Goal: Use online tool/utility

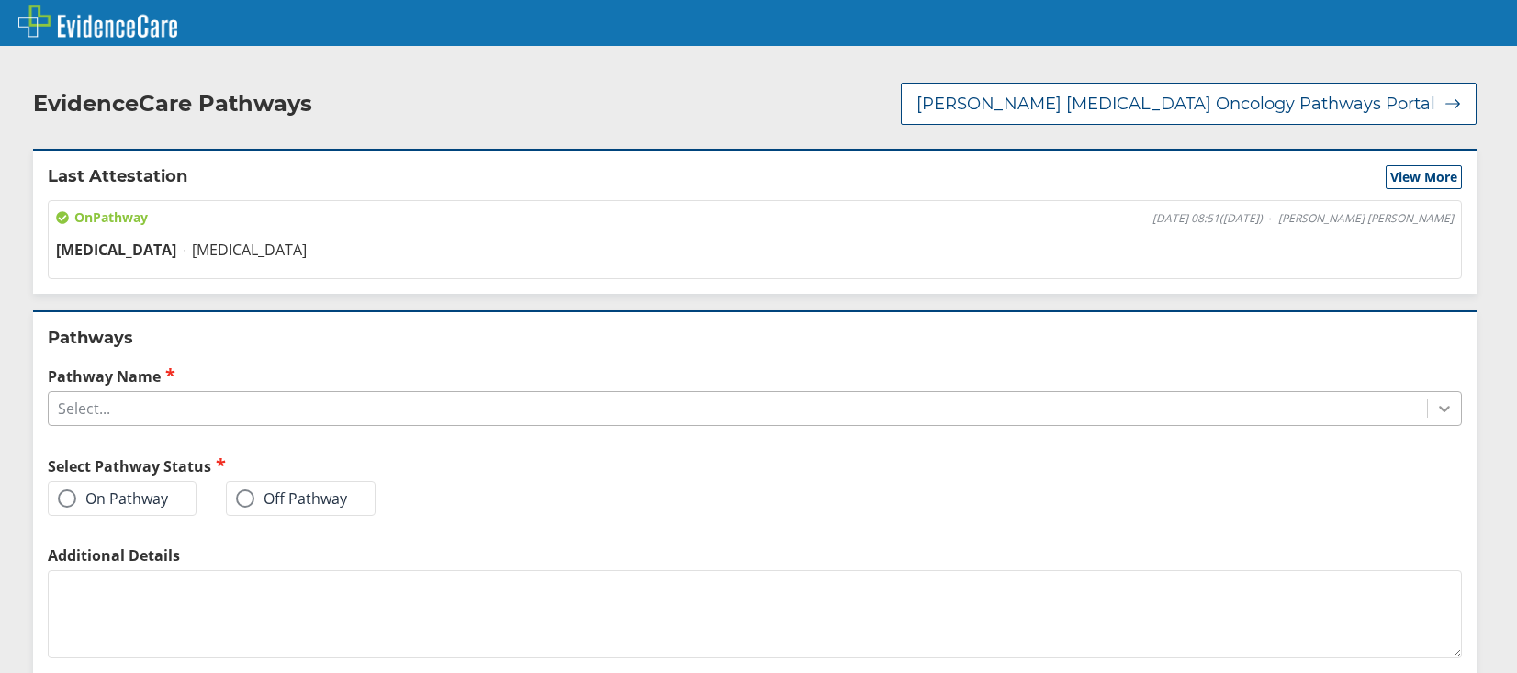
drag, startPoint x: 1423, startPoint y: 389, endPoint x: 1413, endPoint y: 394, distance: 11.1
click at [1428, 392] on div at bounding box center [1444, 408] width 33 height 33
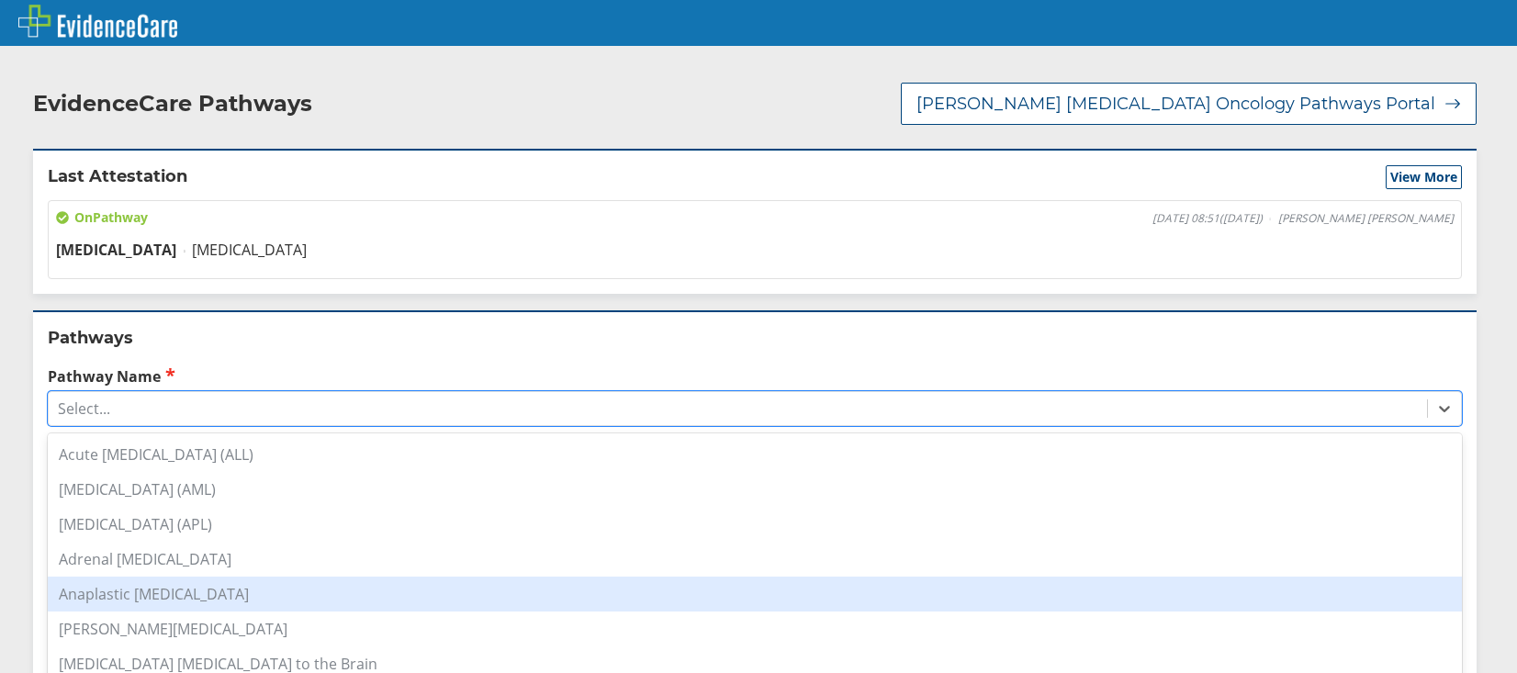
scroll to position [275, 0]
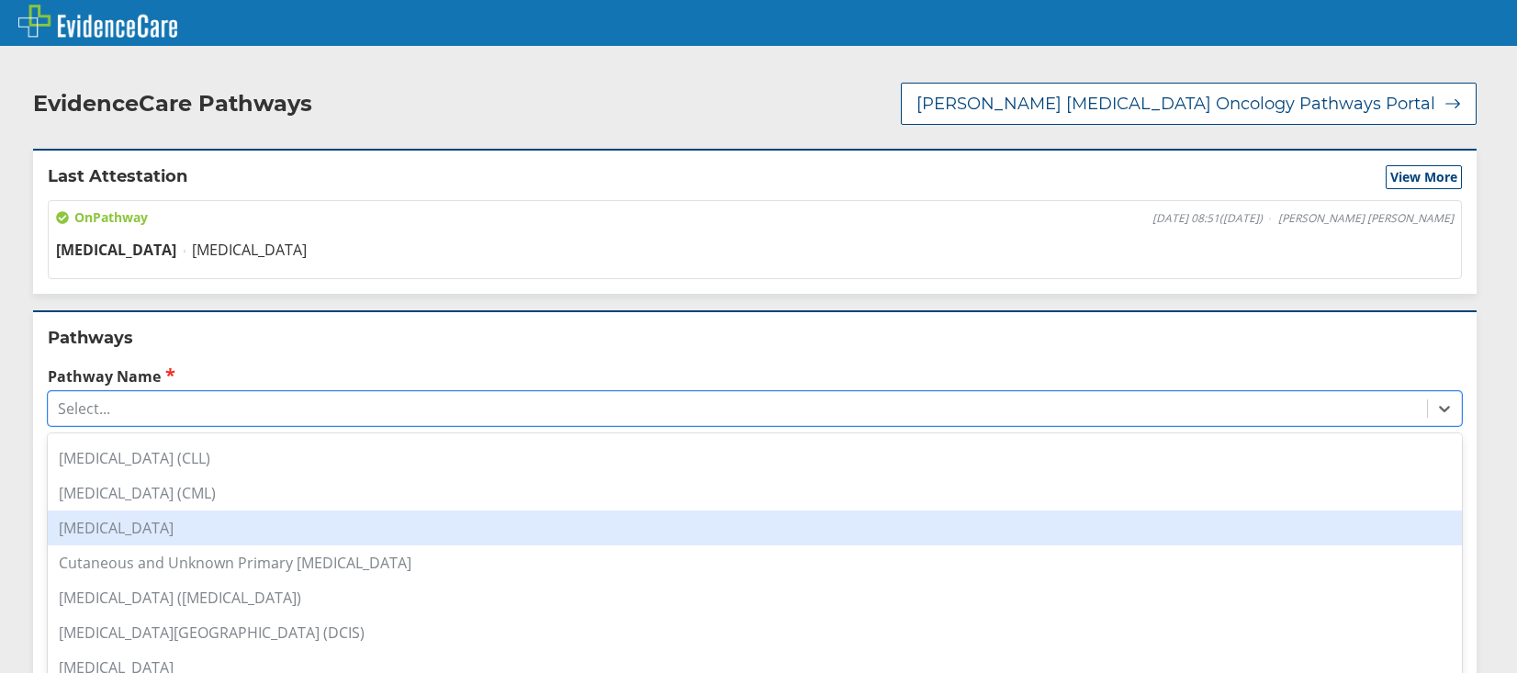
click at [133, 510] on div "[MEDICAL_DATA]" at bounding box center [755, 527] width 1414 height 35
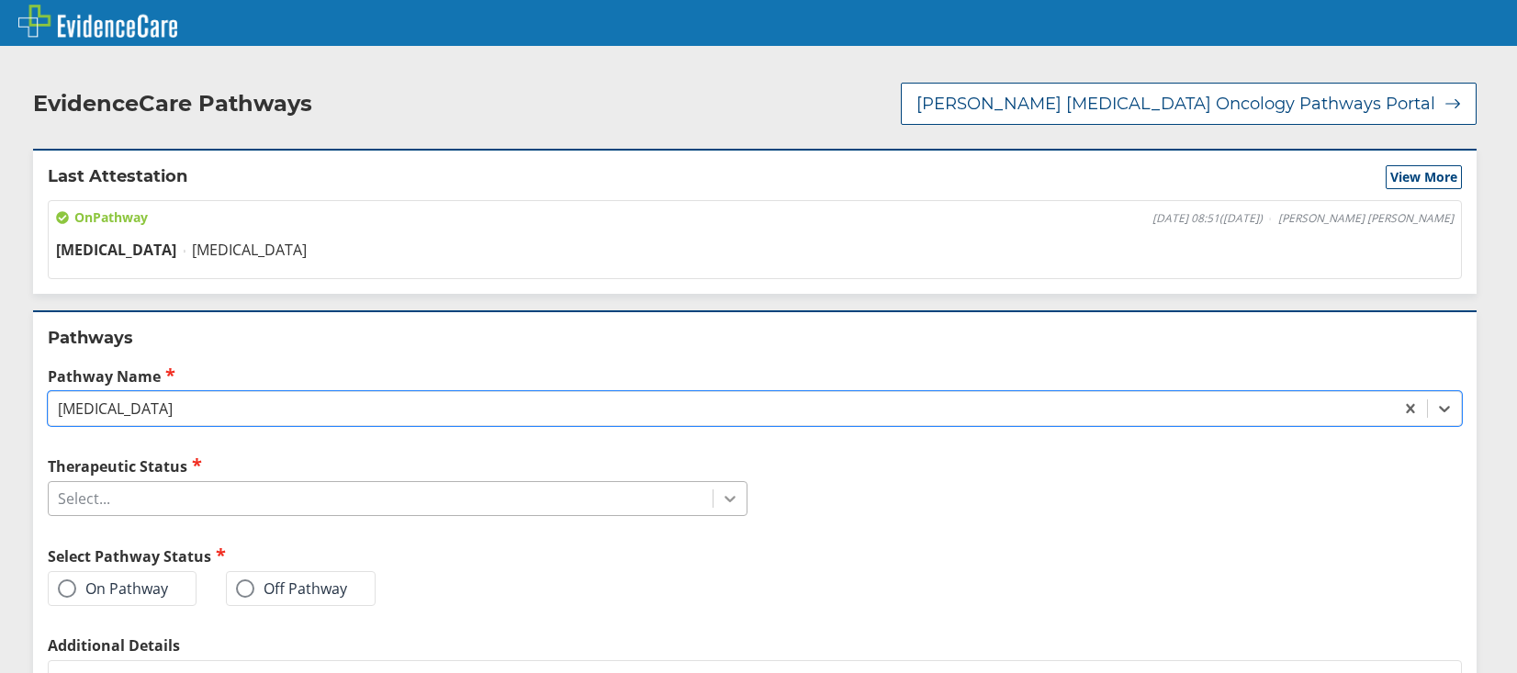
click at [721, 489] on icon at bounding box center [730, 498] width 18 height 18
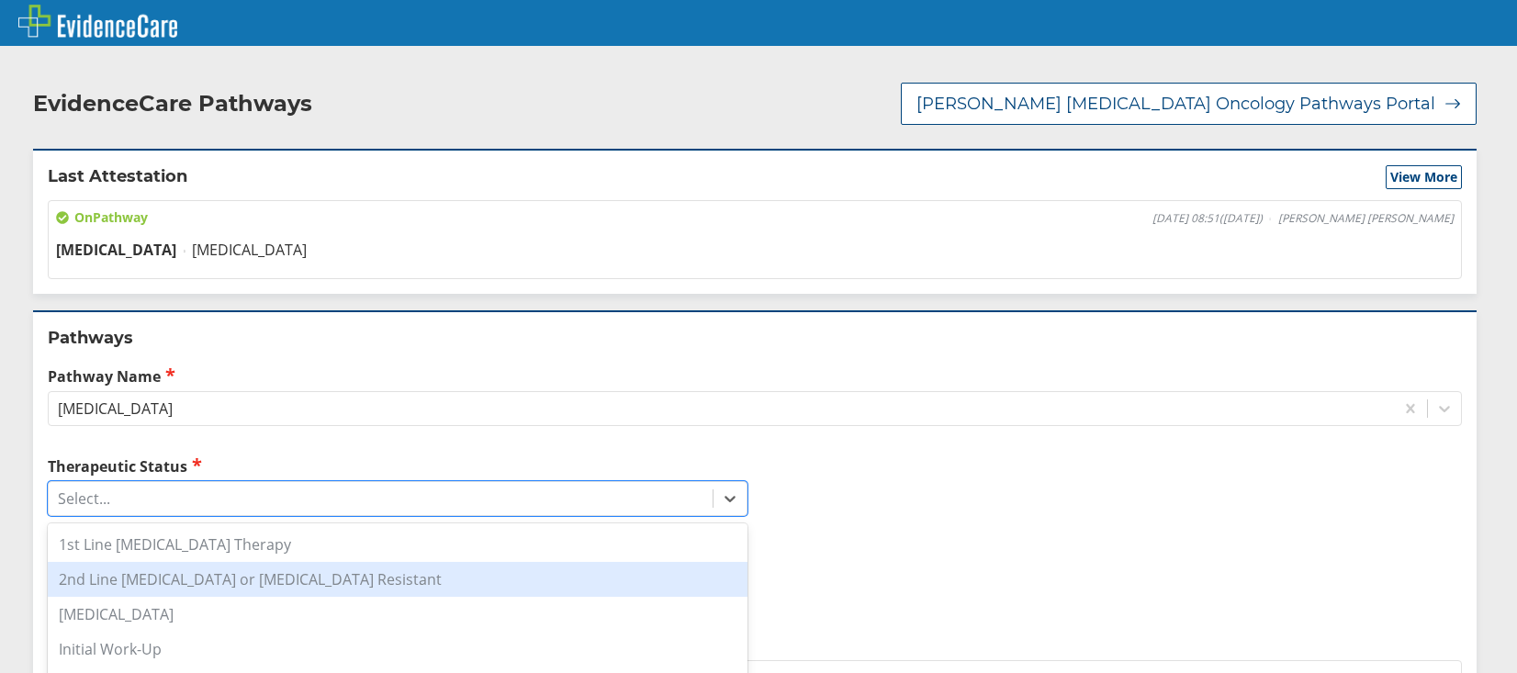
click at [229, 568] on div "2nd Line [MEDICAL_DATA] or [MEDICAL_DATA] Resistant" at bounding box center [398, 579] width 700 height 35
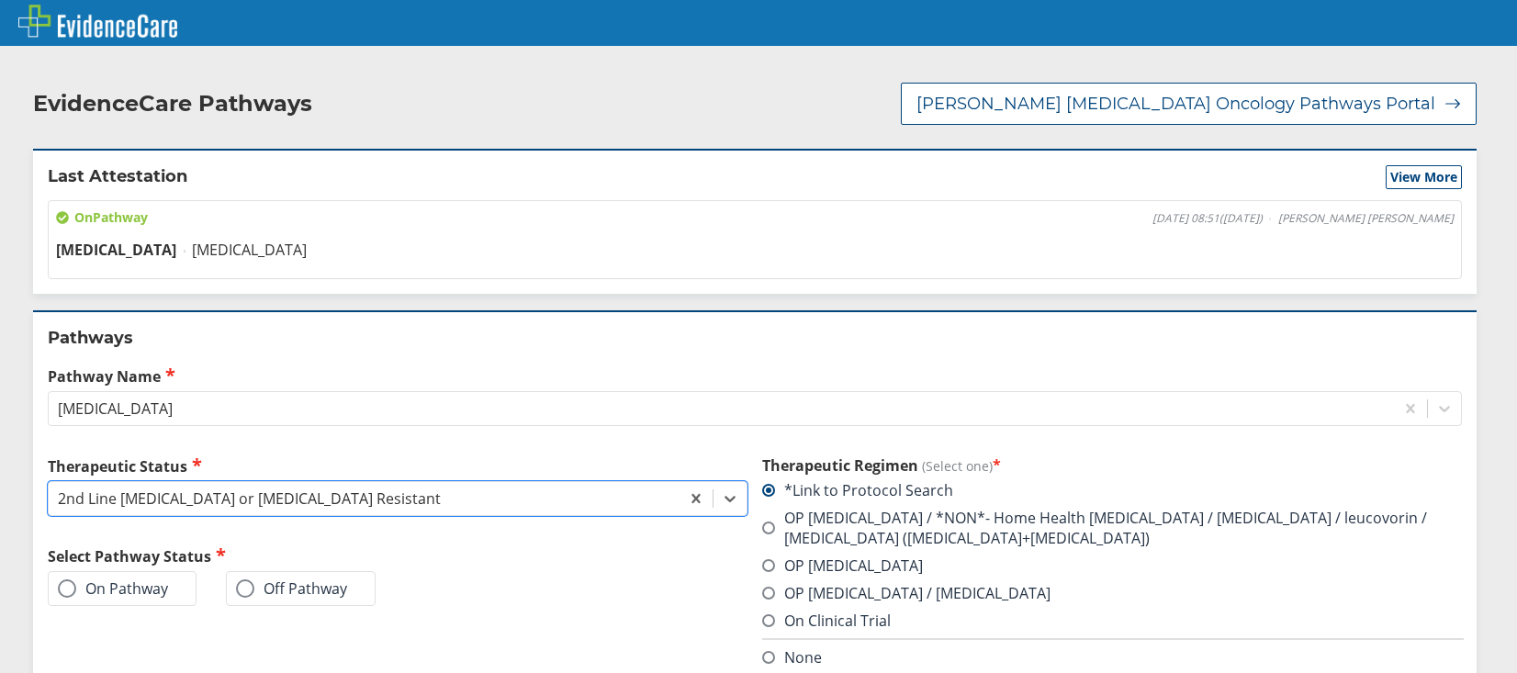
click at [62, 579] on span at bounding box center [67, 588] width 18 height 18
click at [0, 0] on input "On Pathway" at bounding box center [0, 0] width 0 height 0
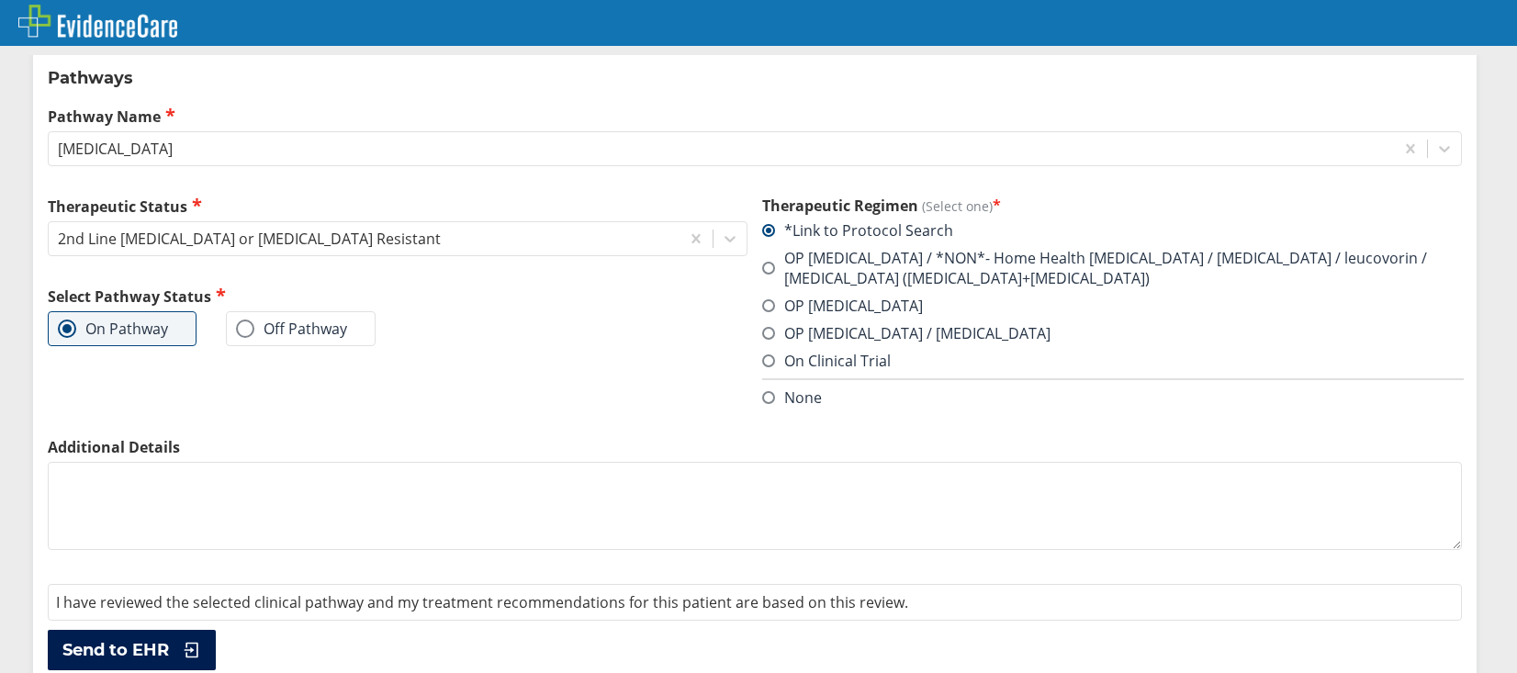
click at [120, 639] on span "Send to EHR" at bounding box center [115, 650] width 106 height 22
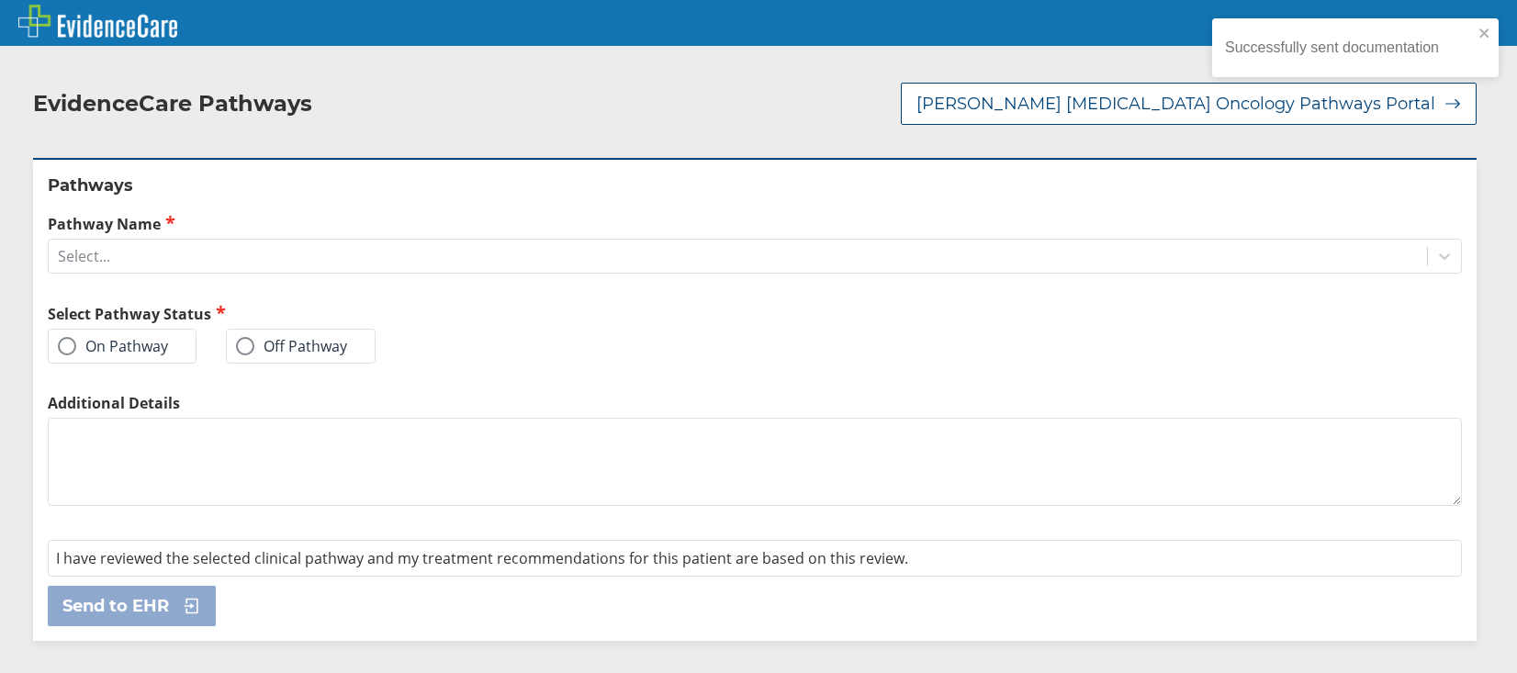
scroll to position [0, 0]
